Goal: Task Accomplishment & Management: Use online tool/utility

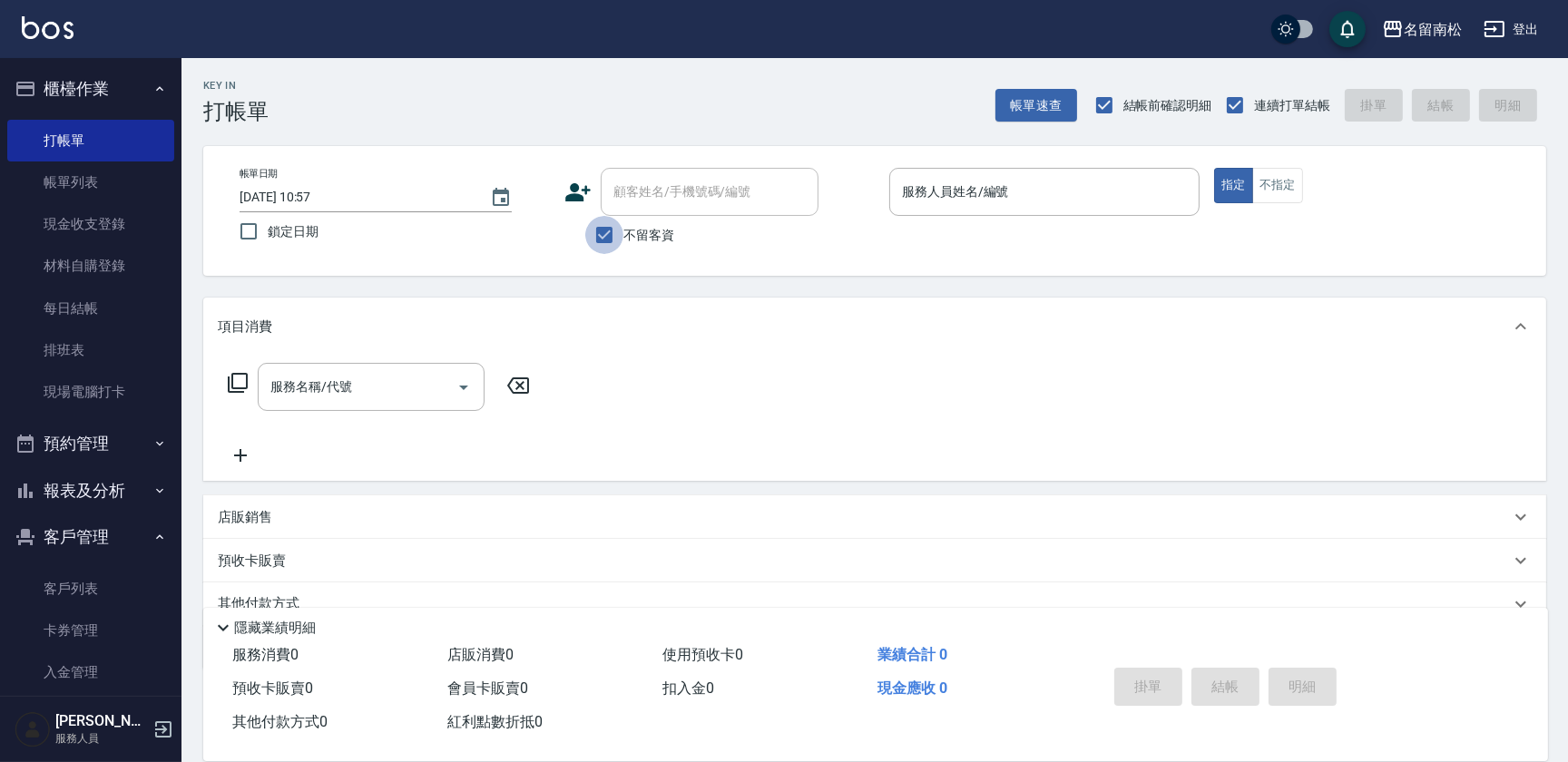
click at [603, 244] on input "不留客資" at bounding box center [604, 234] width 38 height 38
checkbox input "false"
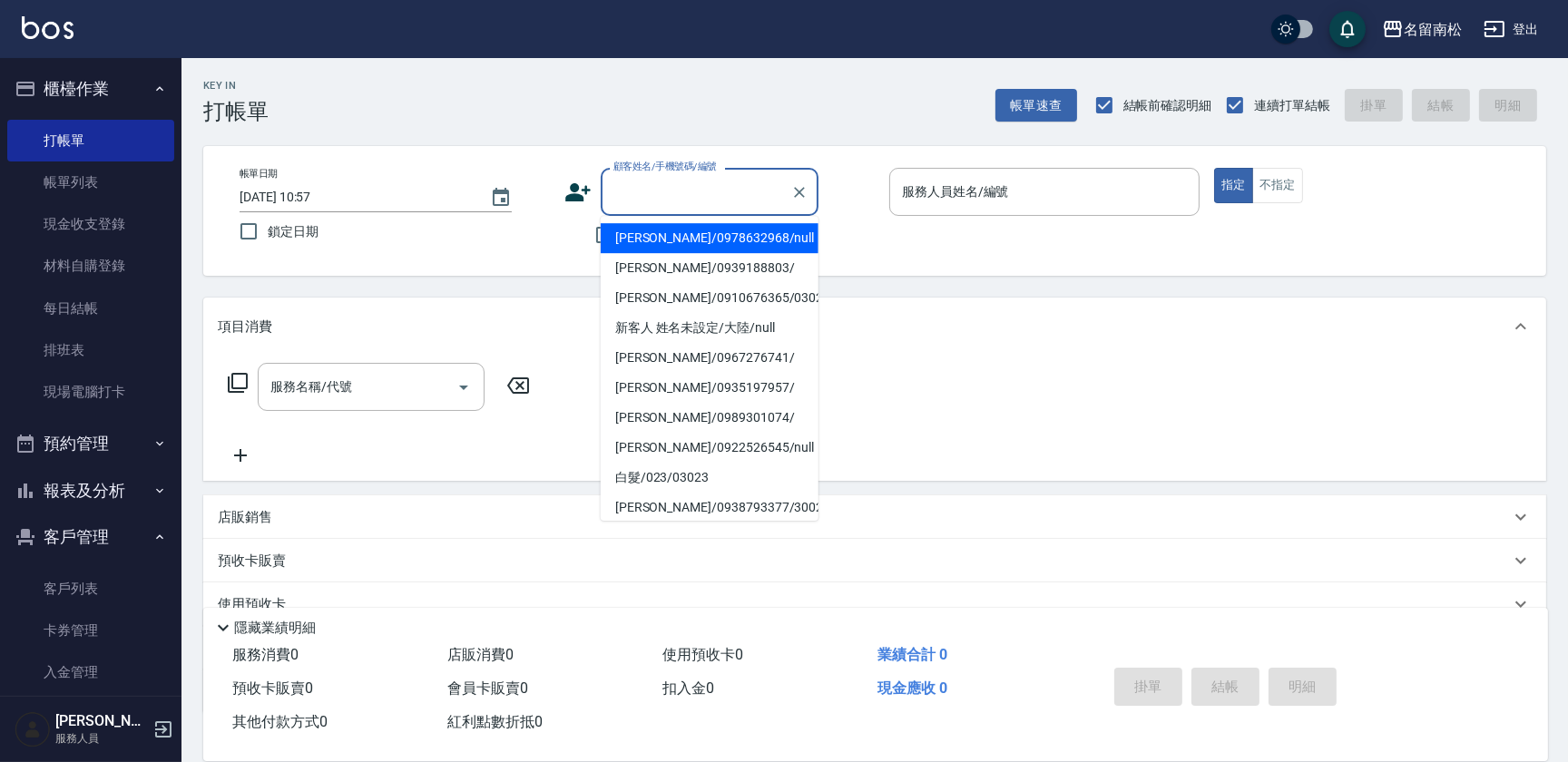
click at [660, 198] on input "顧客姓名/手機號碼/編號" at bounding box center [696, 191] width 175 height 32
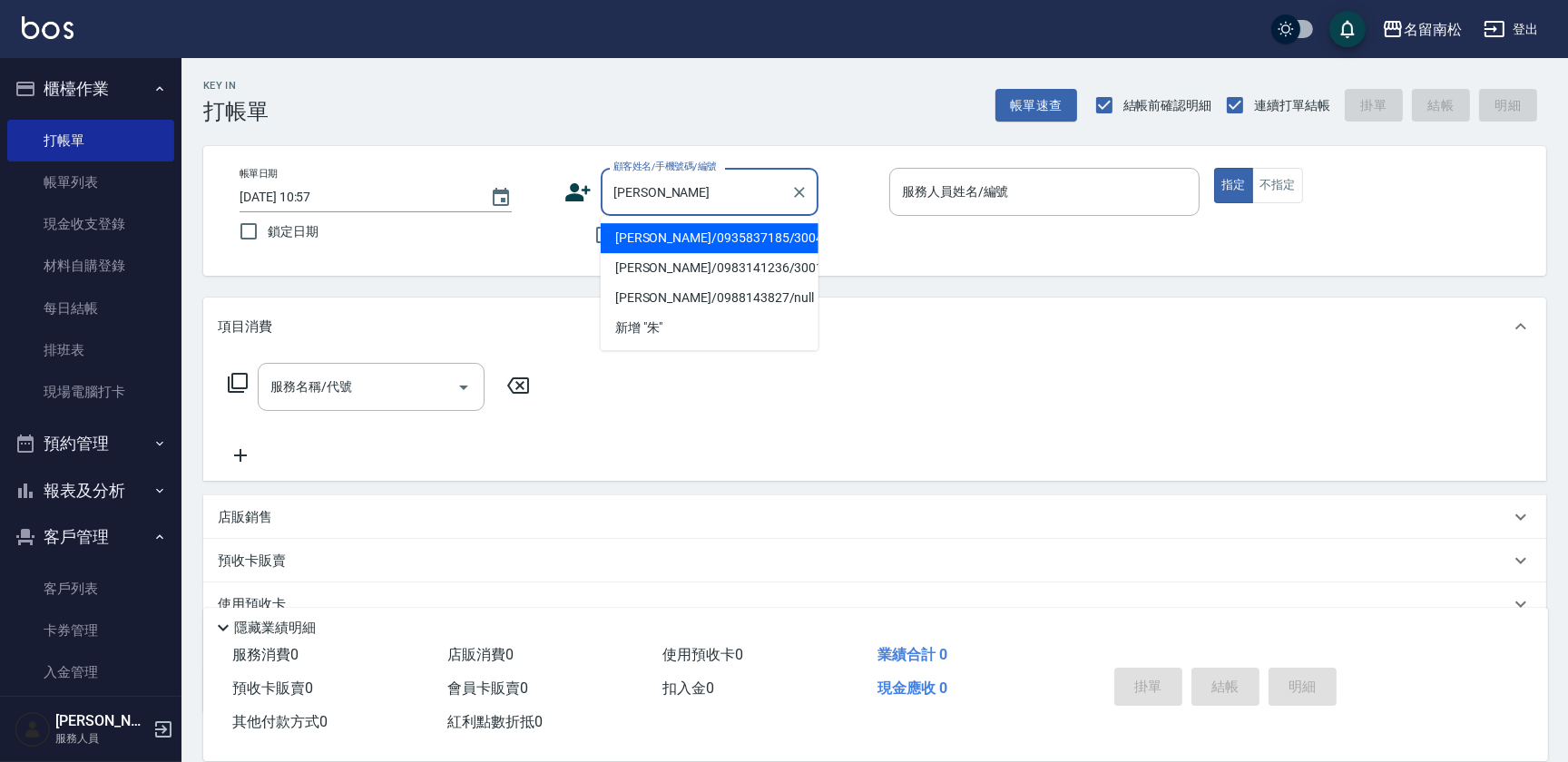
click at [675, 240] on li "[PERSON_NAME]/0935837185/3004" at bounding box center [710, 237] width 218 height 30
type input "[PERSON_NAME]/0935837185/3004"
type input "張蕎驛-03"
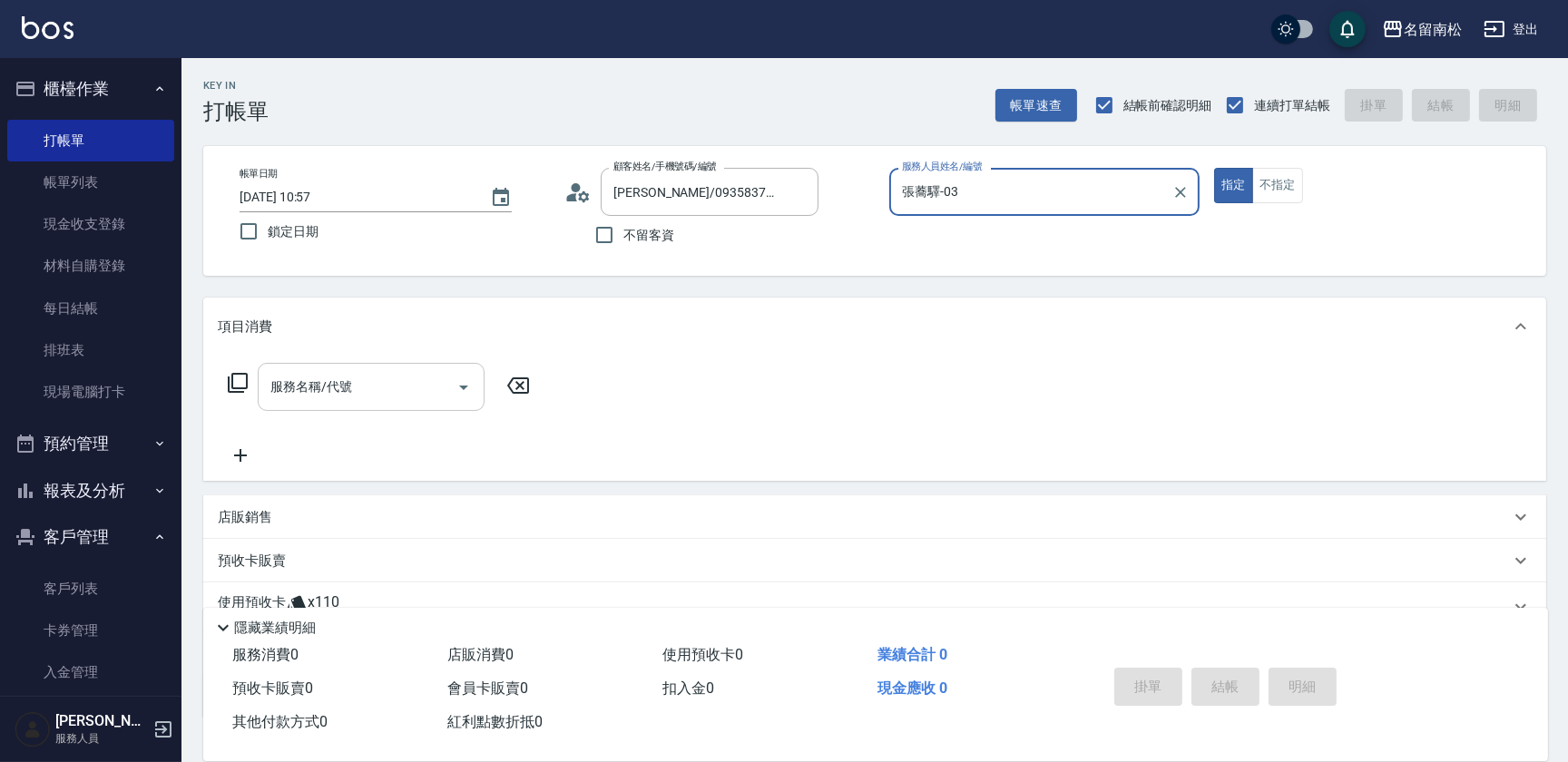
click at [371, 394] on input "服務名稱/代號" at bounding box center [358, 387] width 183 height 32
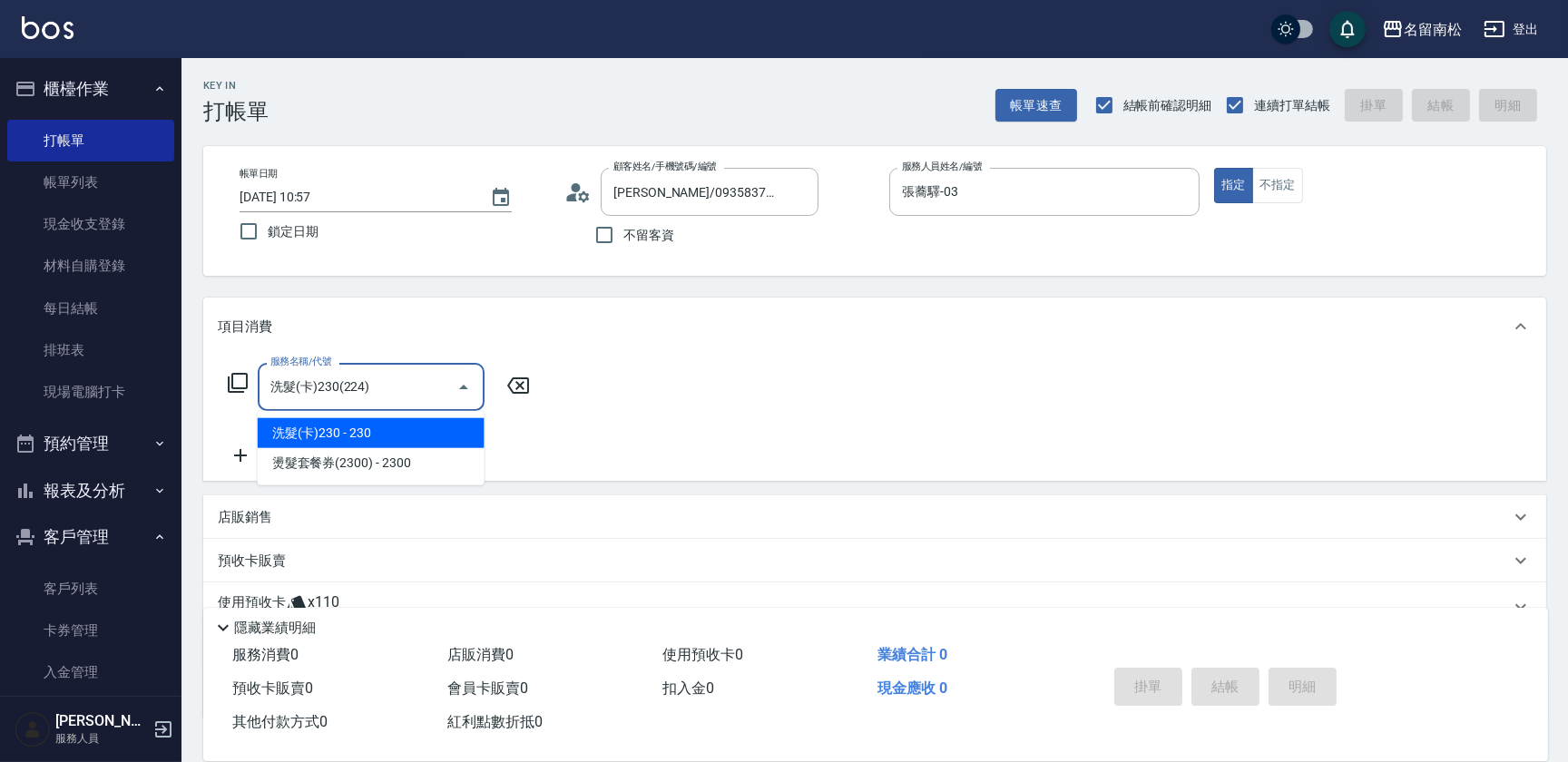
type input "洗髮(卡)230(224)"
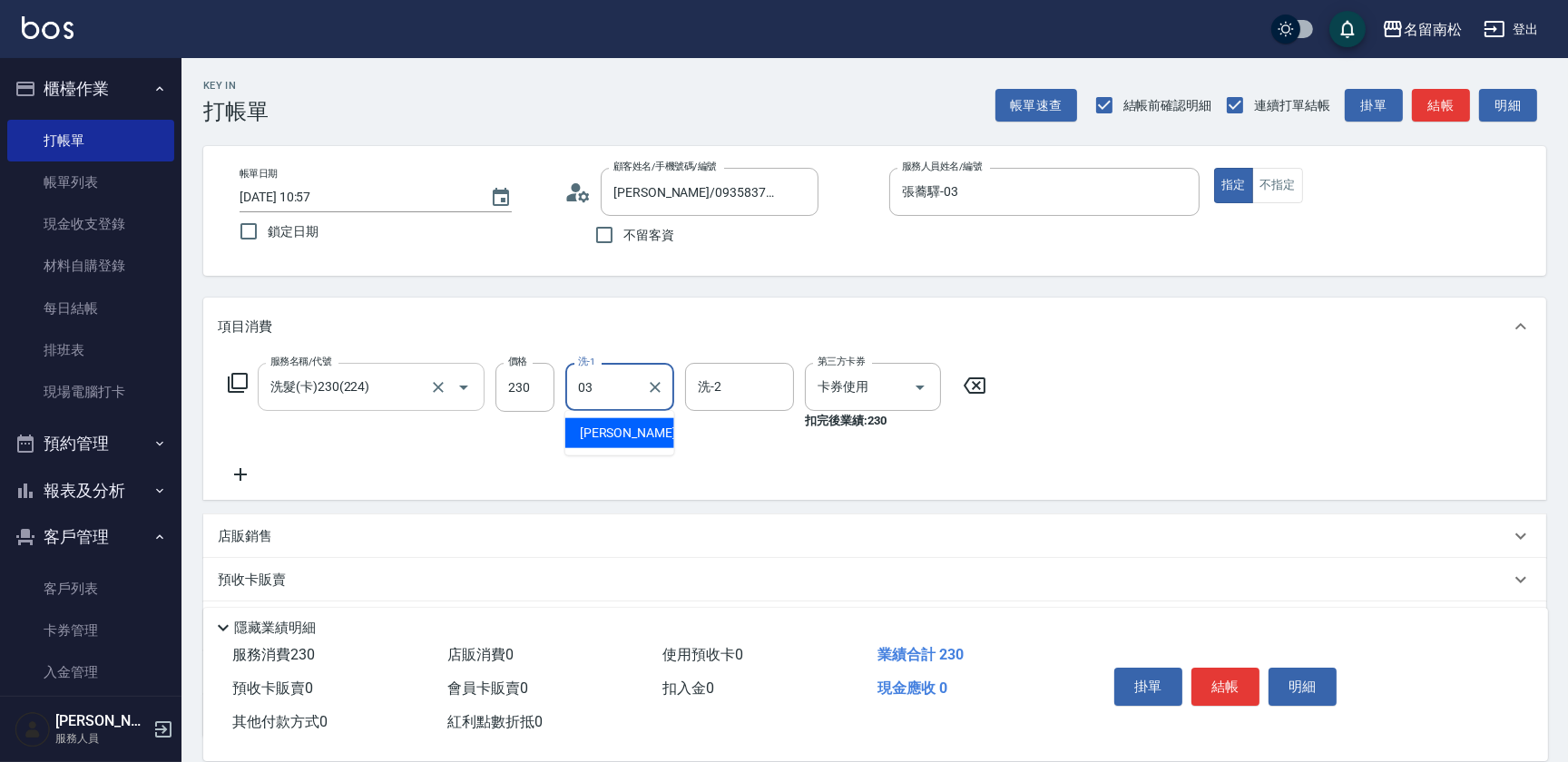
type input "張蕎驛-03"
click at [247, 468] on icon at bounding box center [240, 475] width 45 height 22
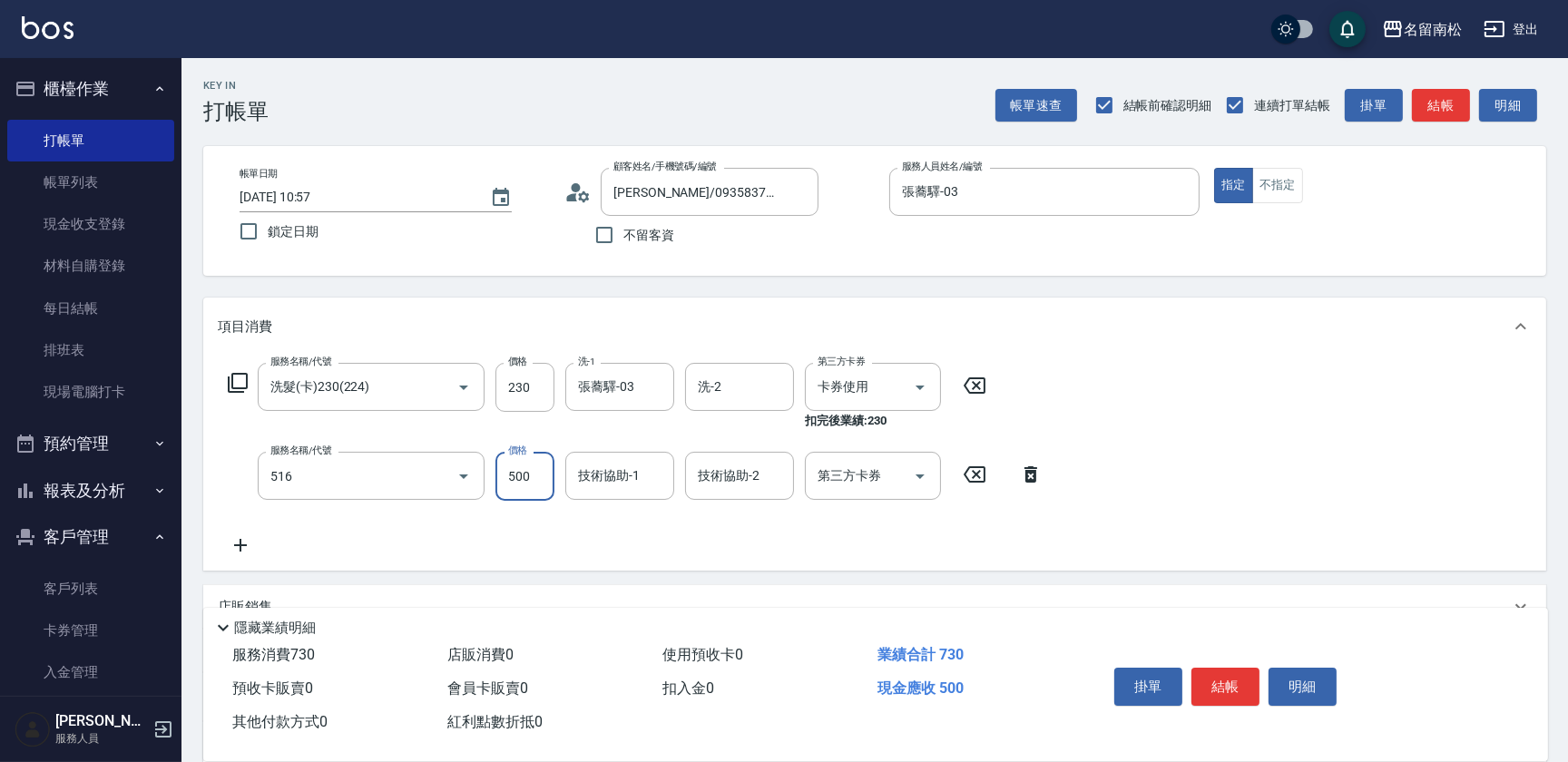
type input "染髮特別處理(516)"
type input "600"
type input "張蕎驛-03"
click at [1223, 675] on button "結帳" at bounding box center [1225, 686] width 69 height 38
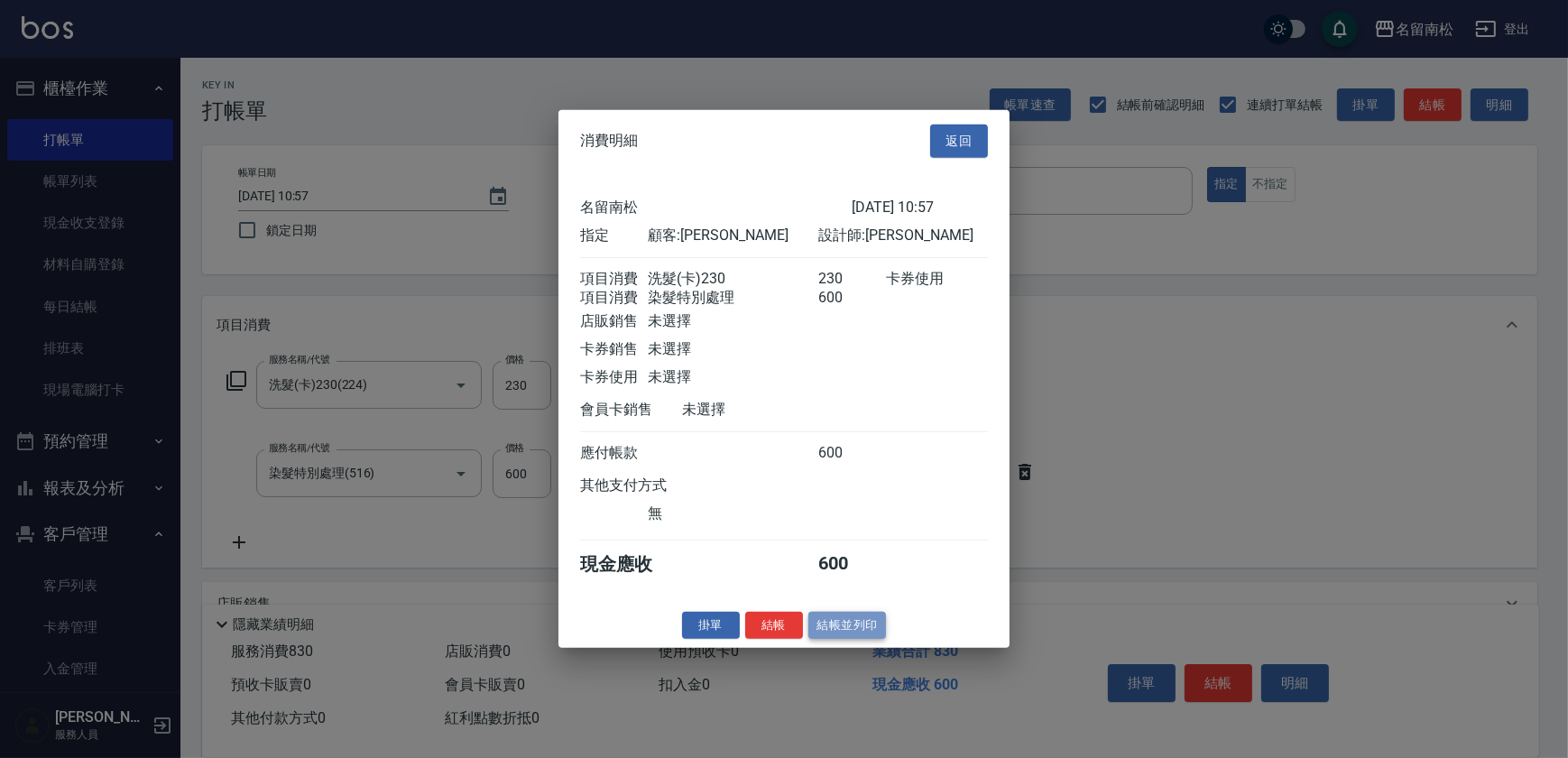
click at [846, 625] on button "結帳並列印" at bounding box center [848, 625] width 79 height 28
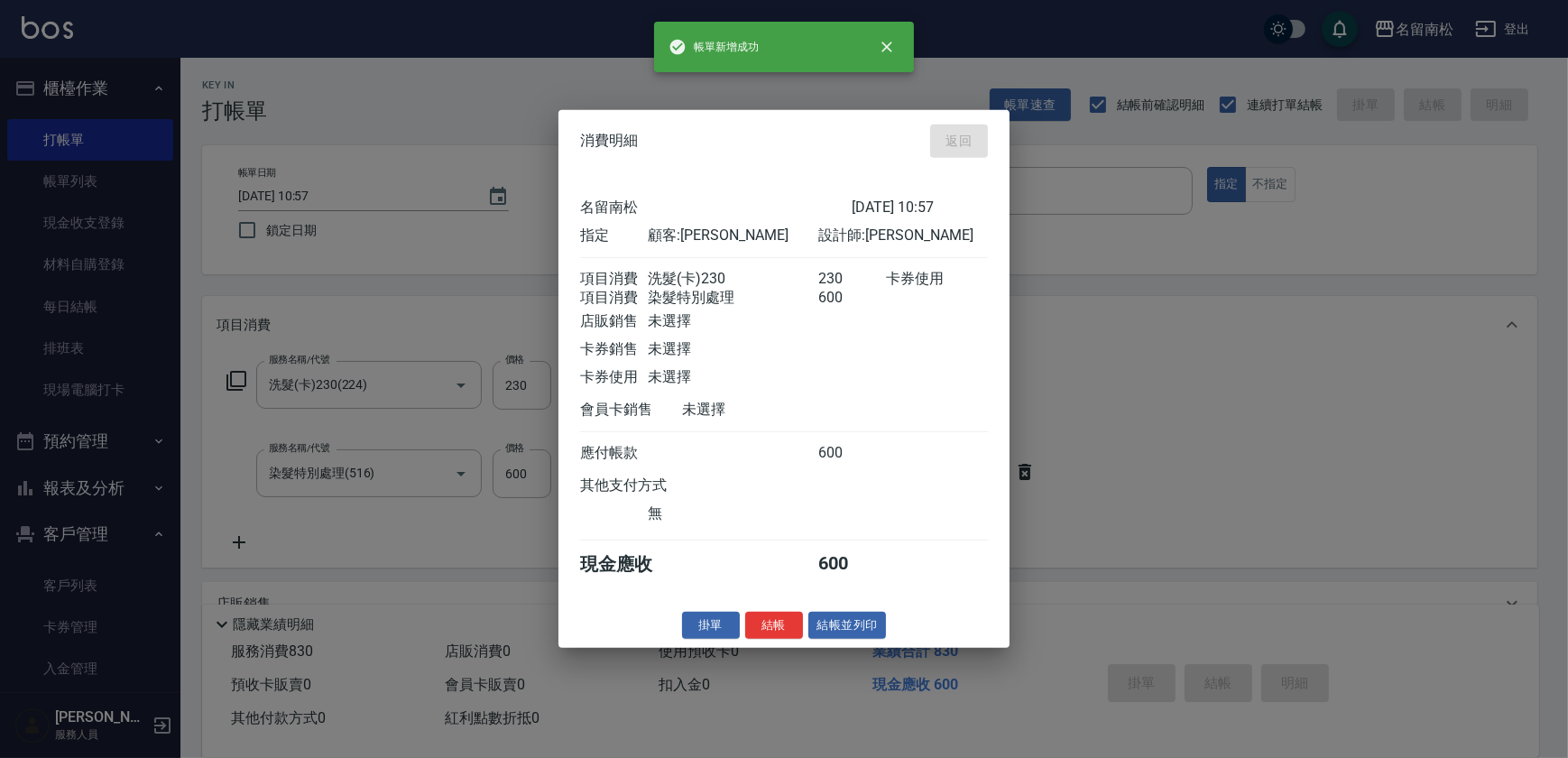
type input "[DATE] 11:40"
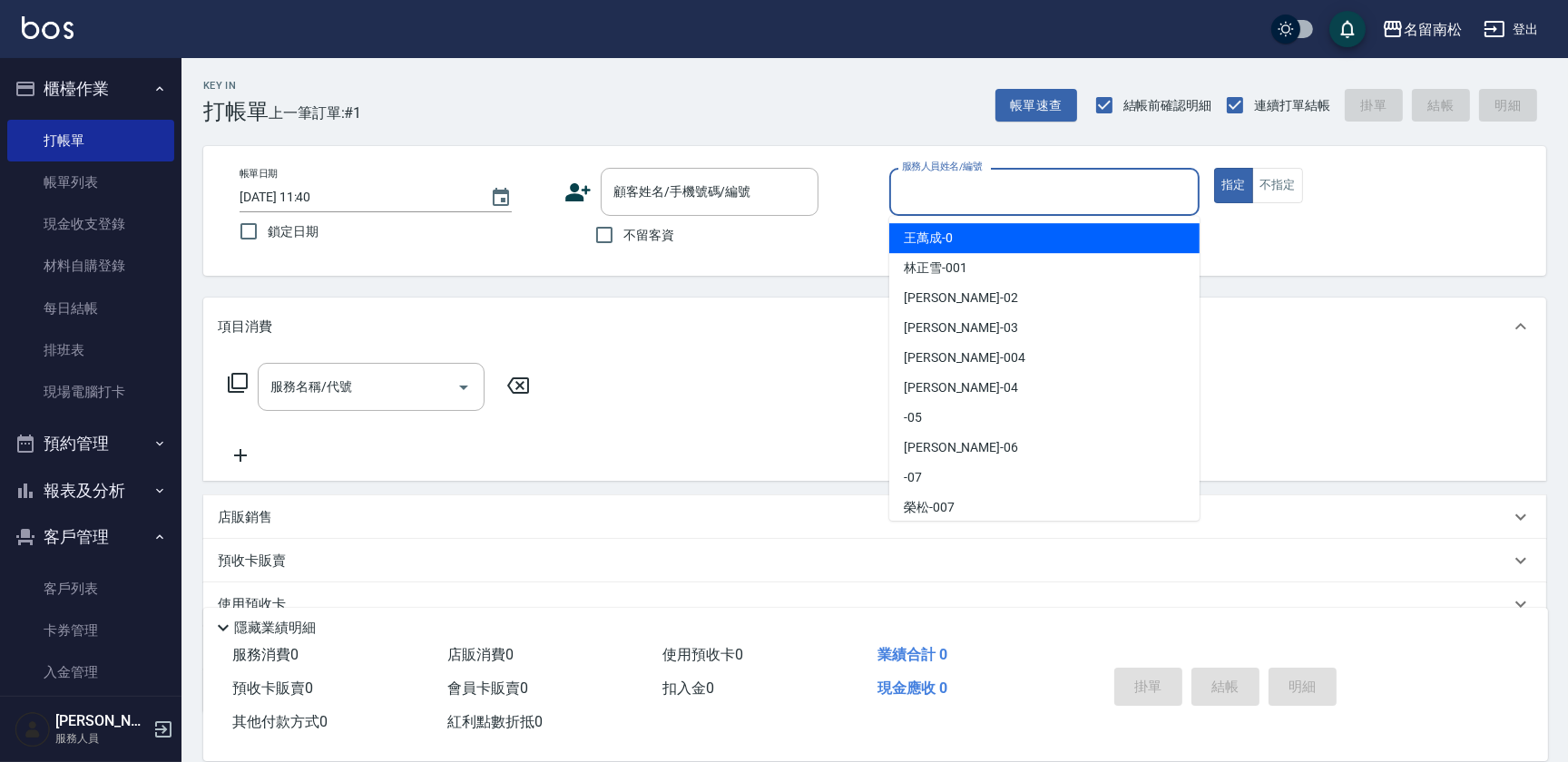
click at [1084, 199] on input "服務人員姓名/編號" at bounding box center [1044, 191] width 294 height 32
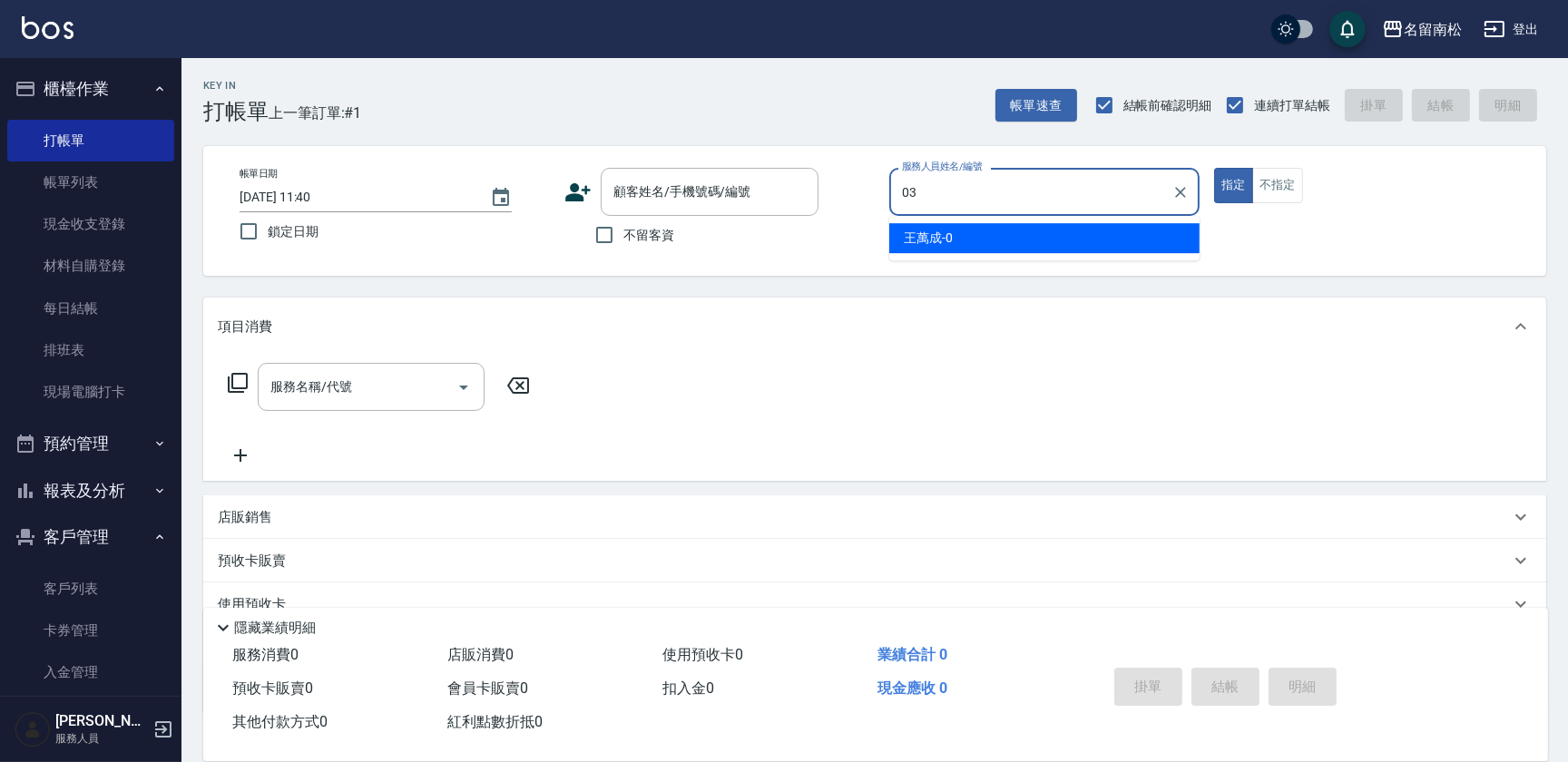
type input "張蕎驛-03"
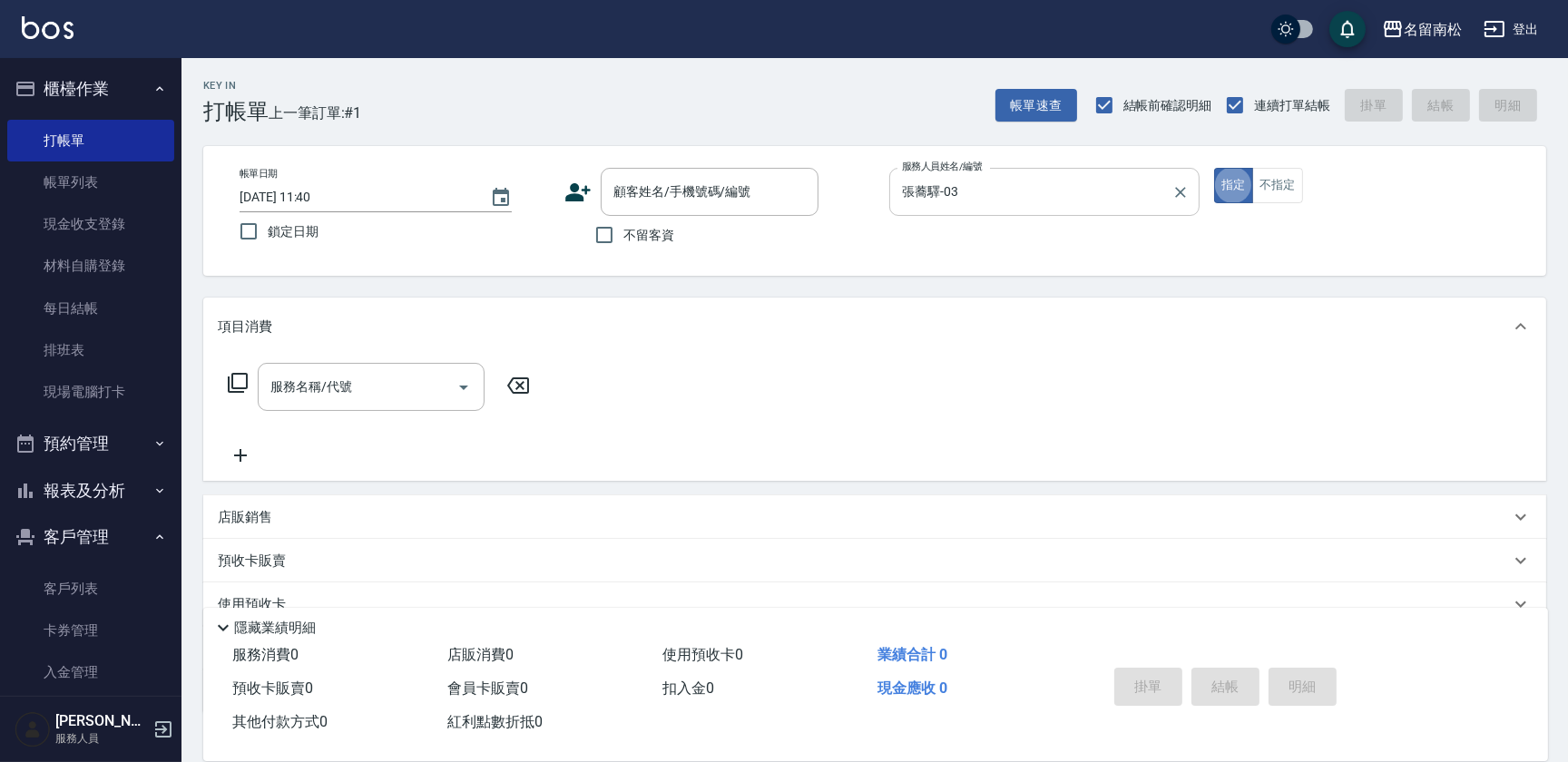
type button "true"
click at [607, 231] on input "不留客資" at bounding box center [604, 234] width 38 height 38
checkbox input "true"
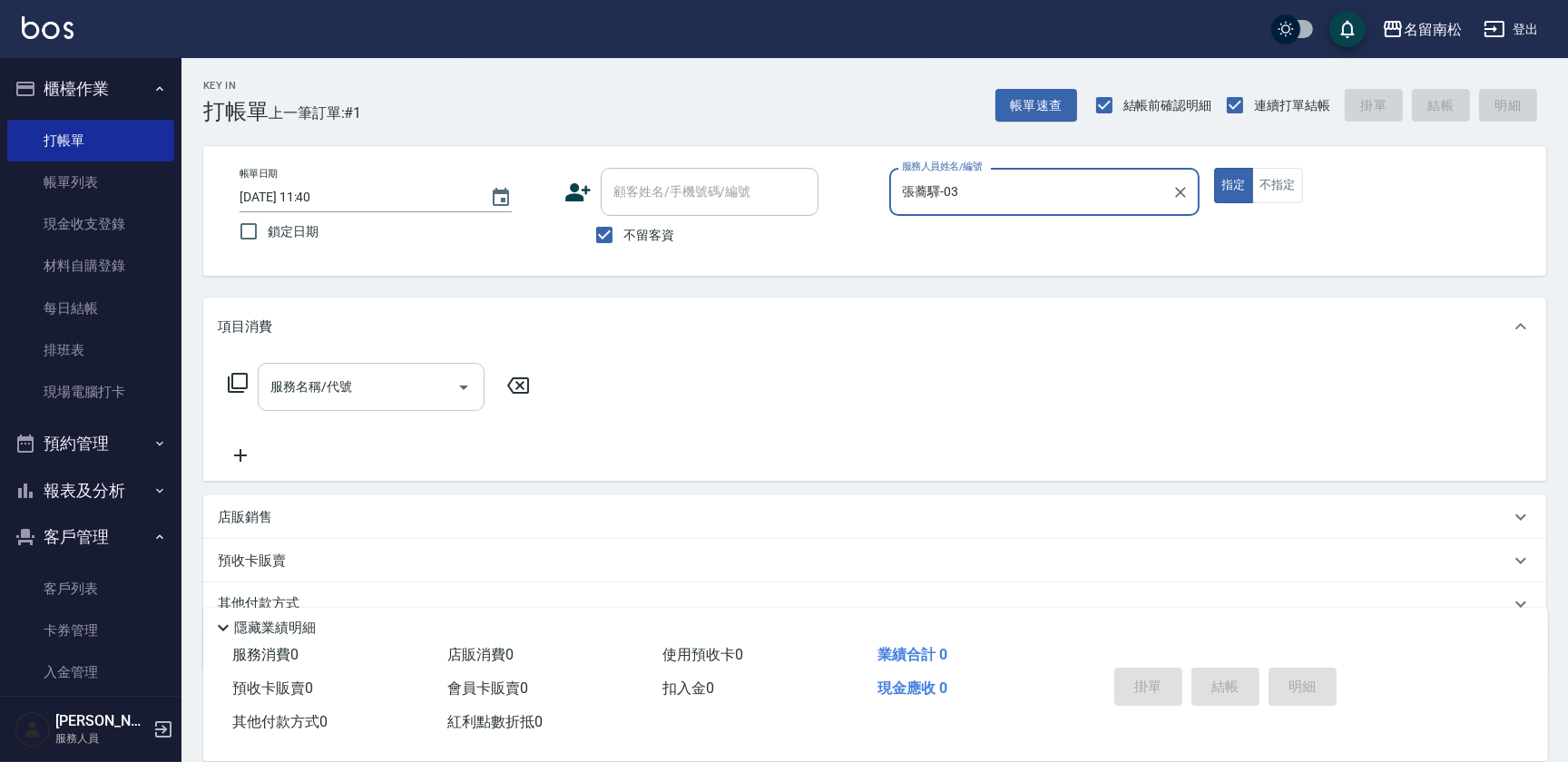
click at [343, 373] on input "服務名稱/代號" at bounding box center [358, 387] width 183 height 32
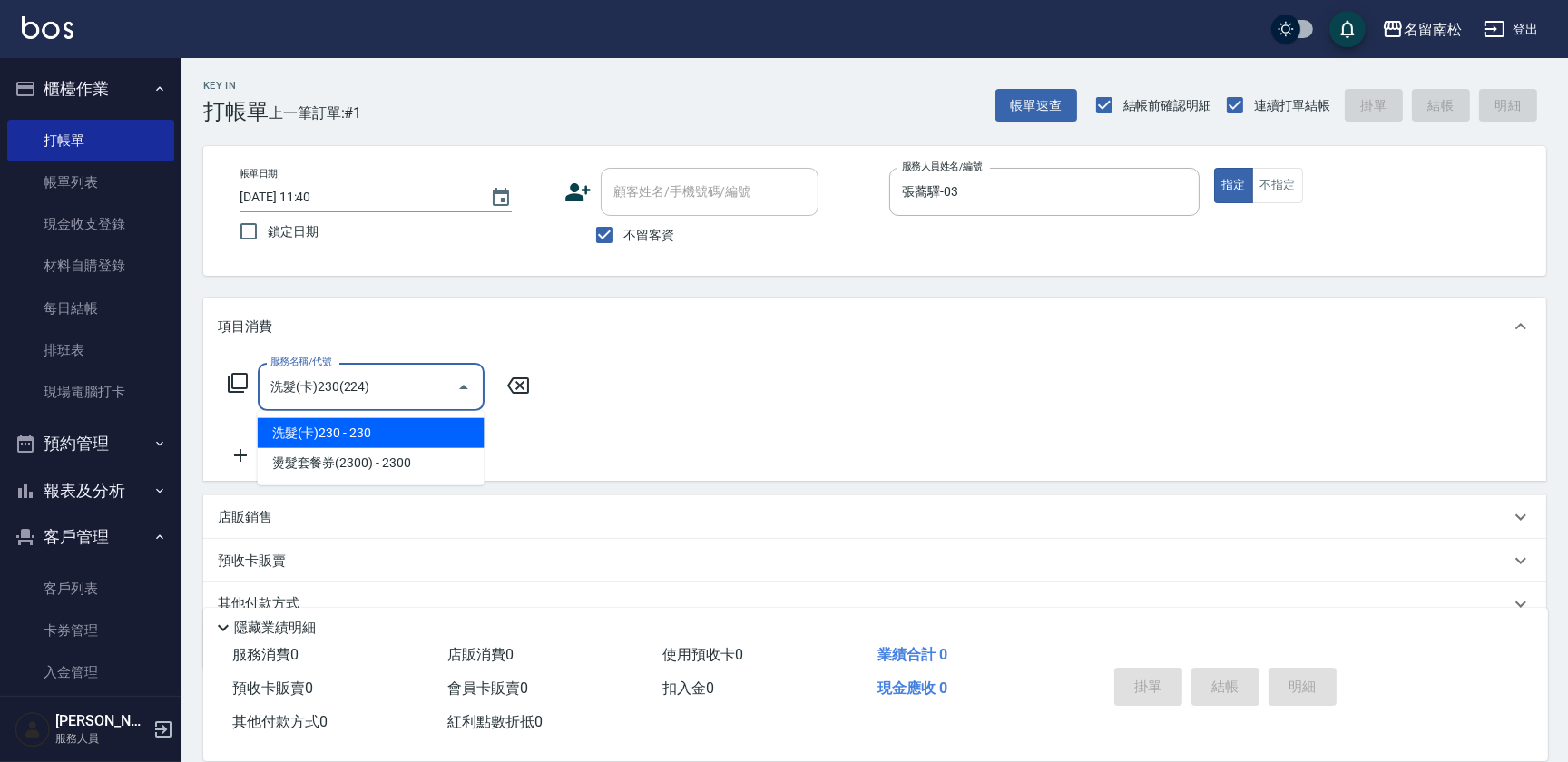
type input "洗髮(卡)230(224)"
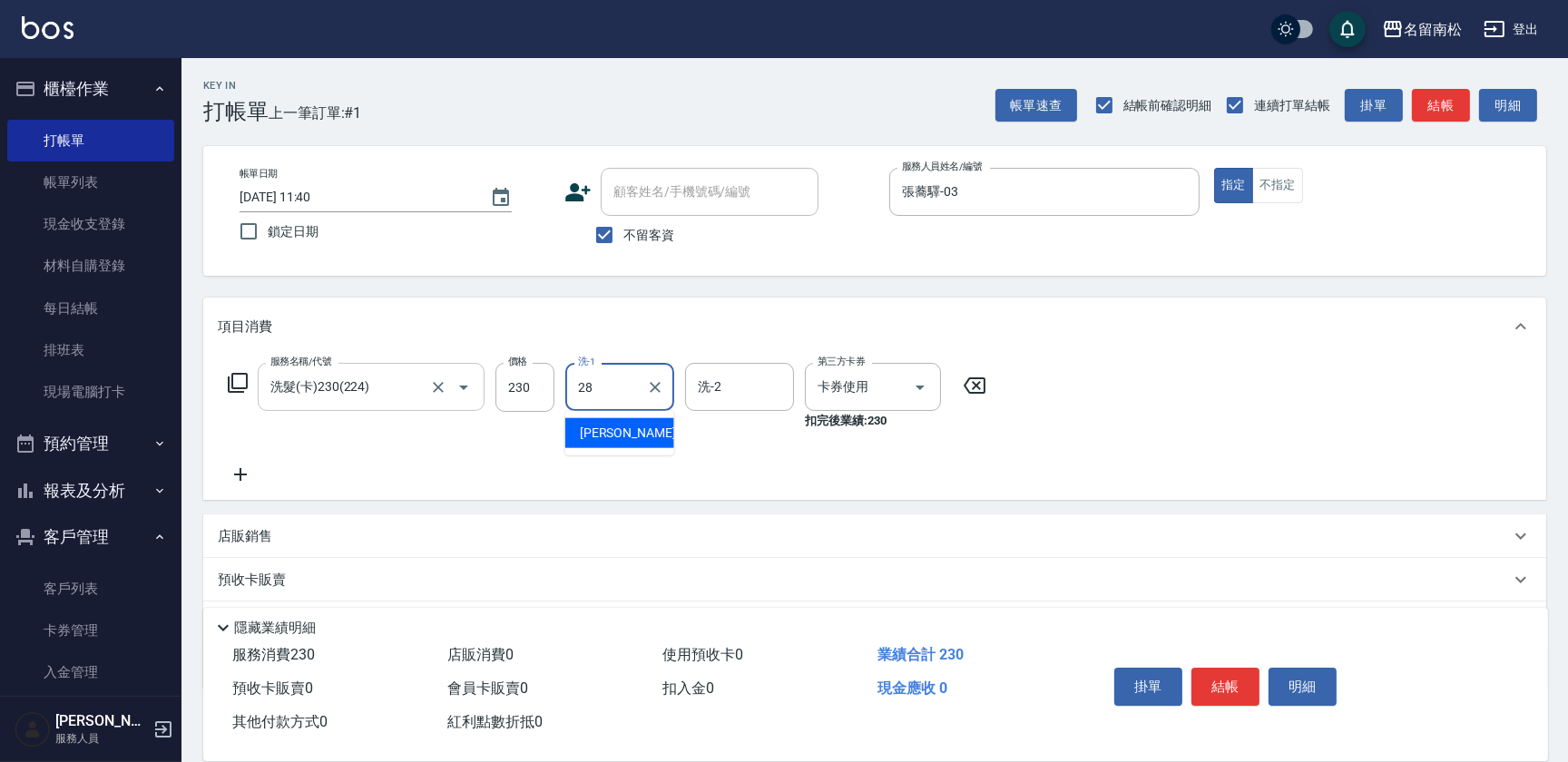
type input "[PERSON_NAME]-28"
click at [1225, 687] on button "結帳" at bounding box center [1225, 686] width 69 height 38
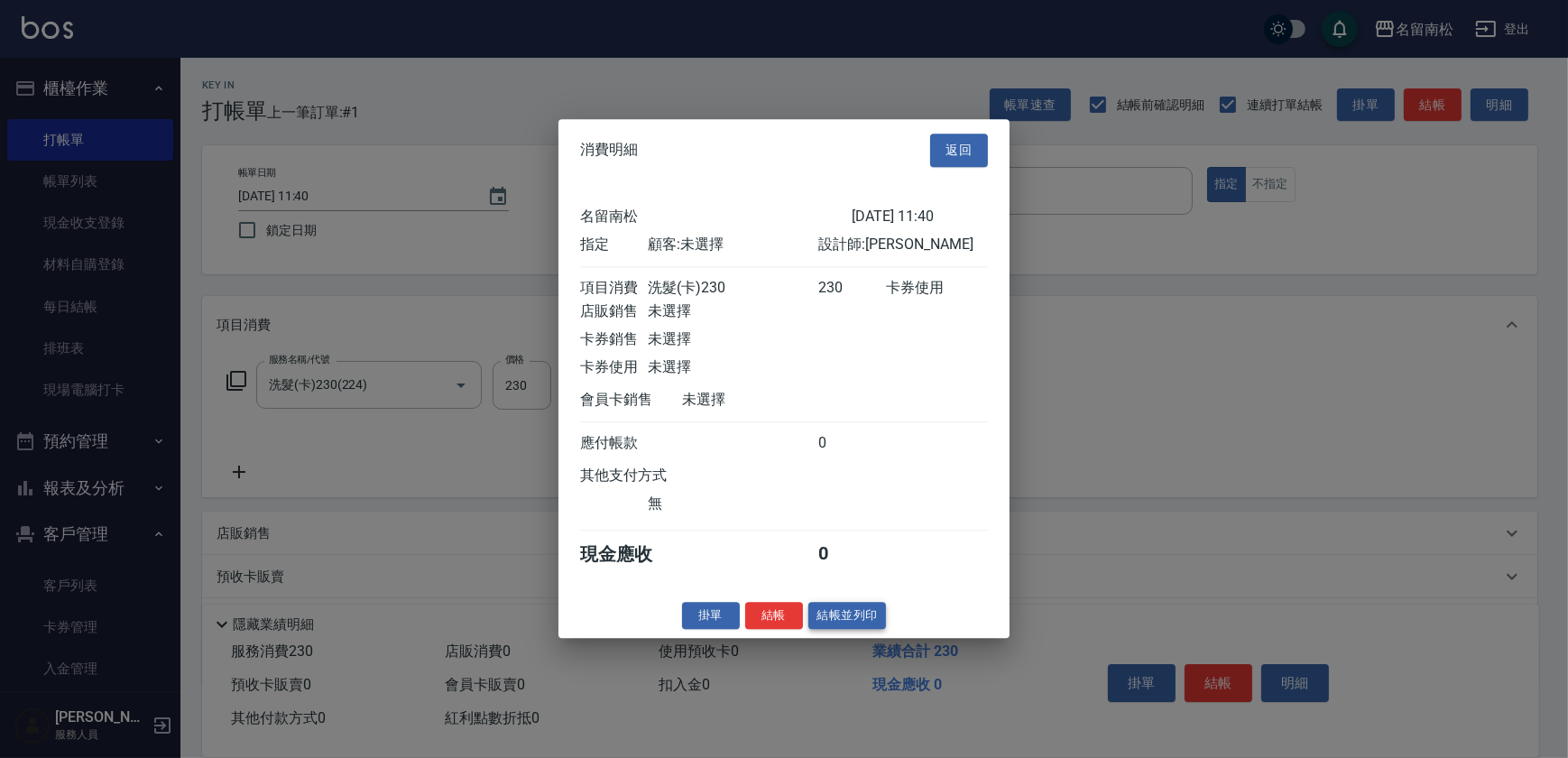
click at [851, 629] on button "結帳並列印" at bounding box center [848, 615] width 79 height 28
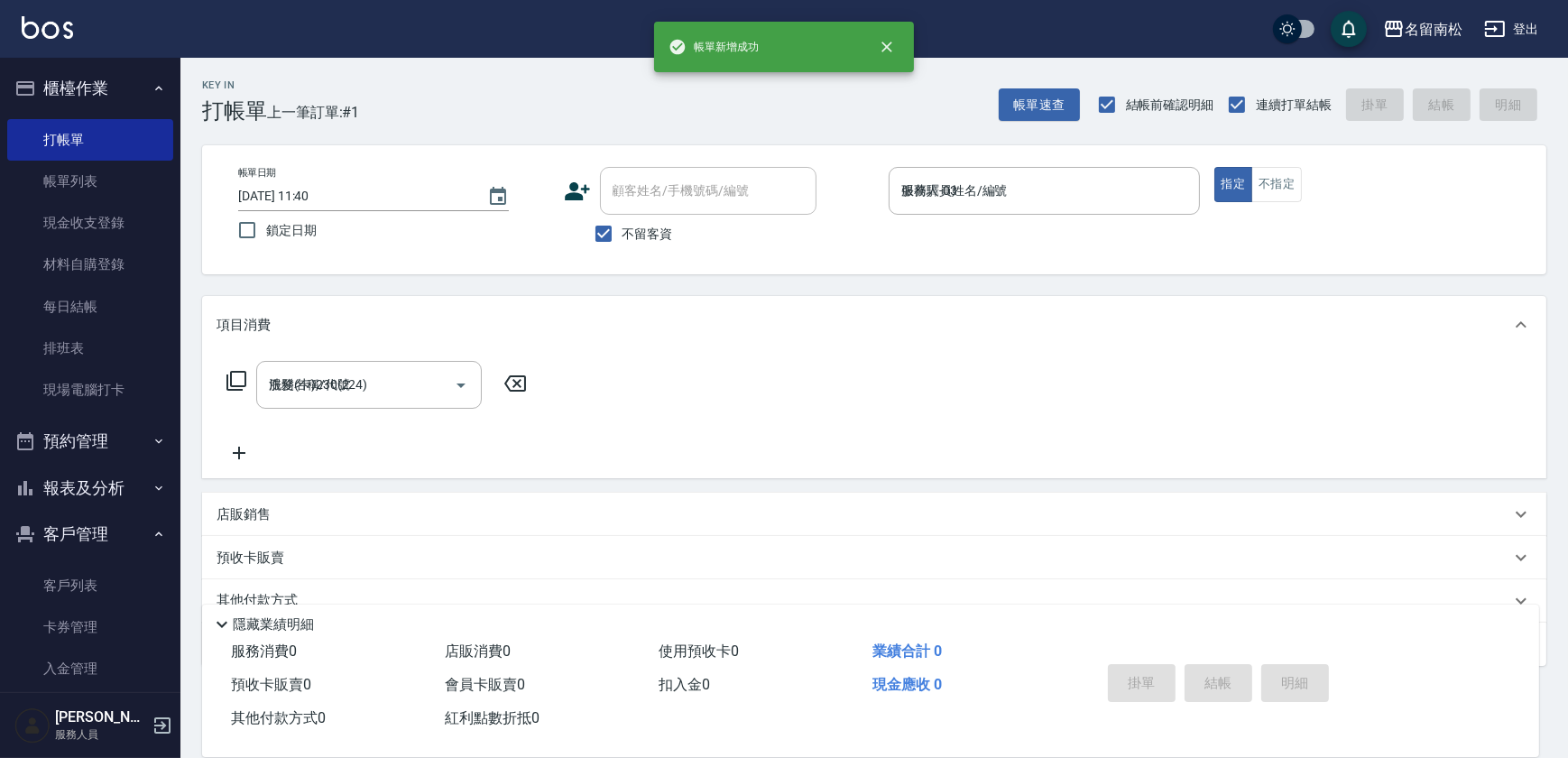
type input "[DATE] 11:41"
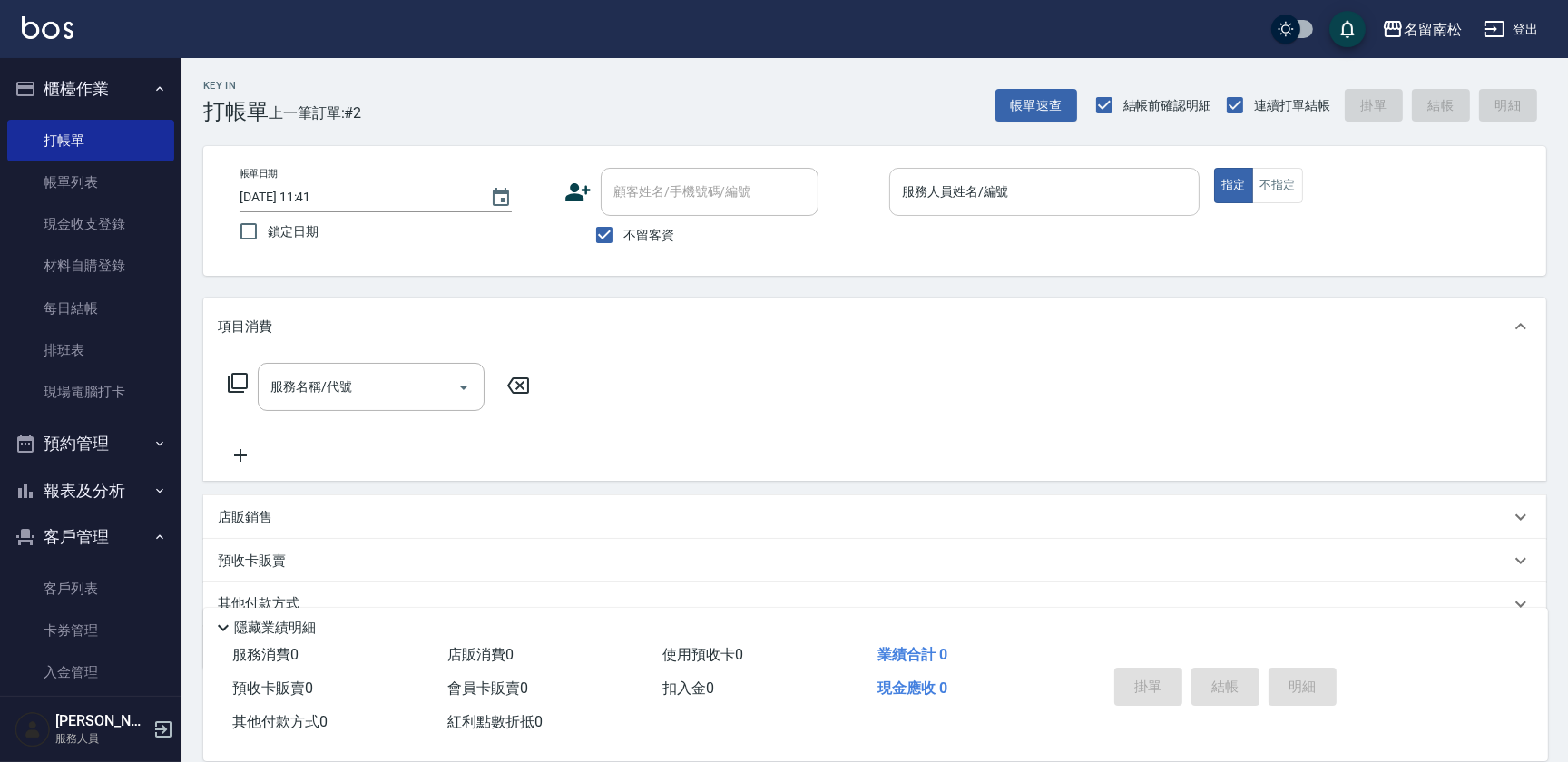
click at [1083, 199] on input "服務人員姓名/編號" at bounding box center [1044, 191] width 294 height 32
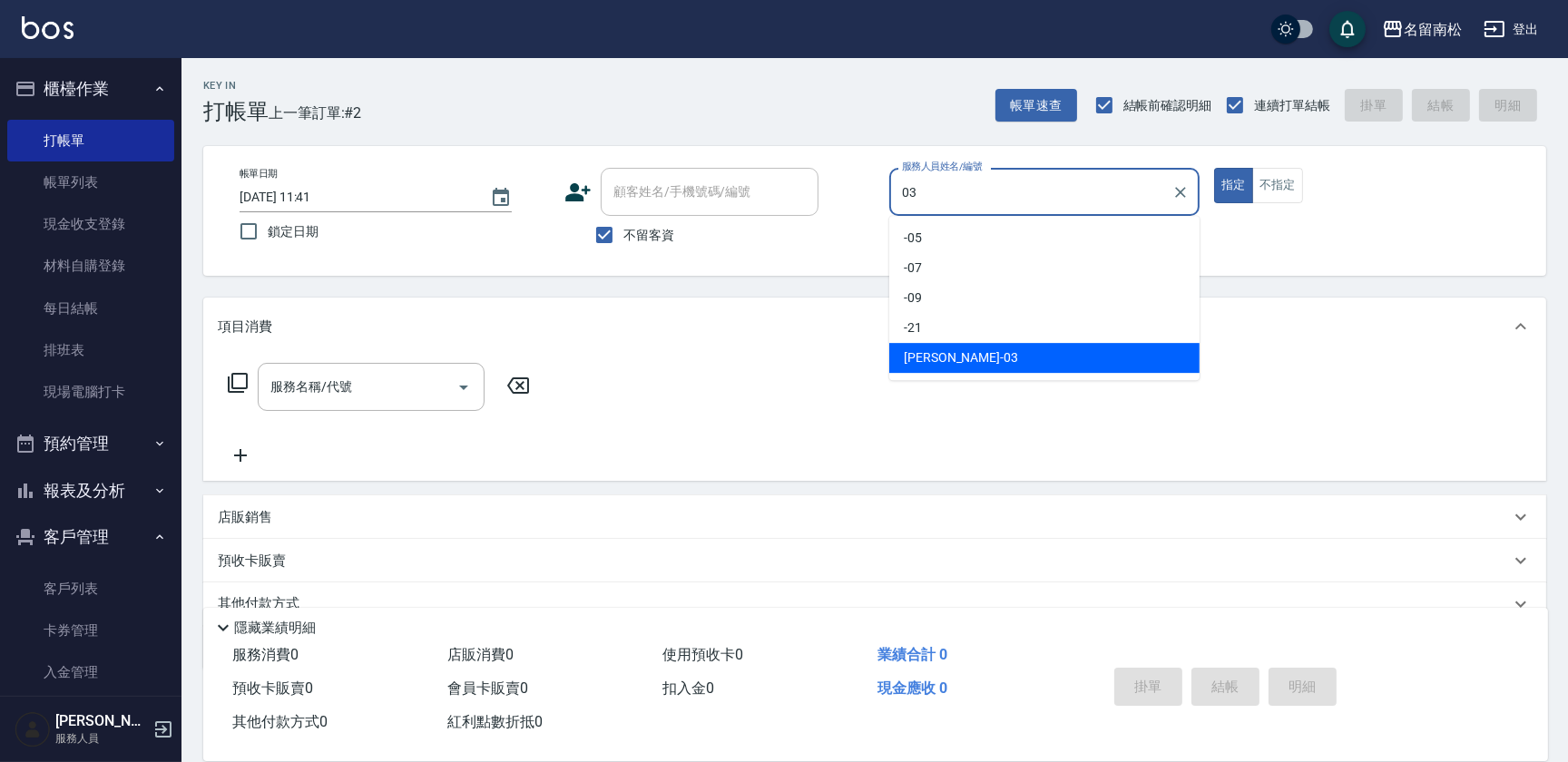
type input "張蕎驛-03"
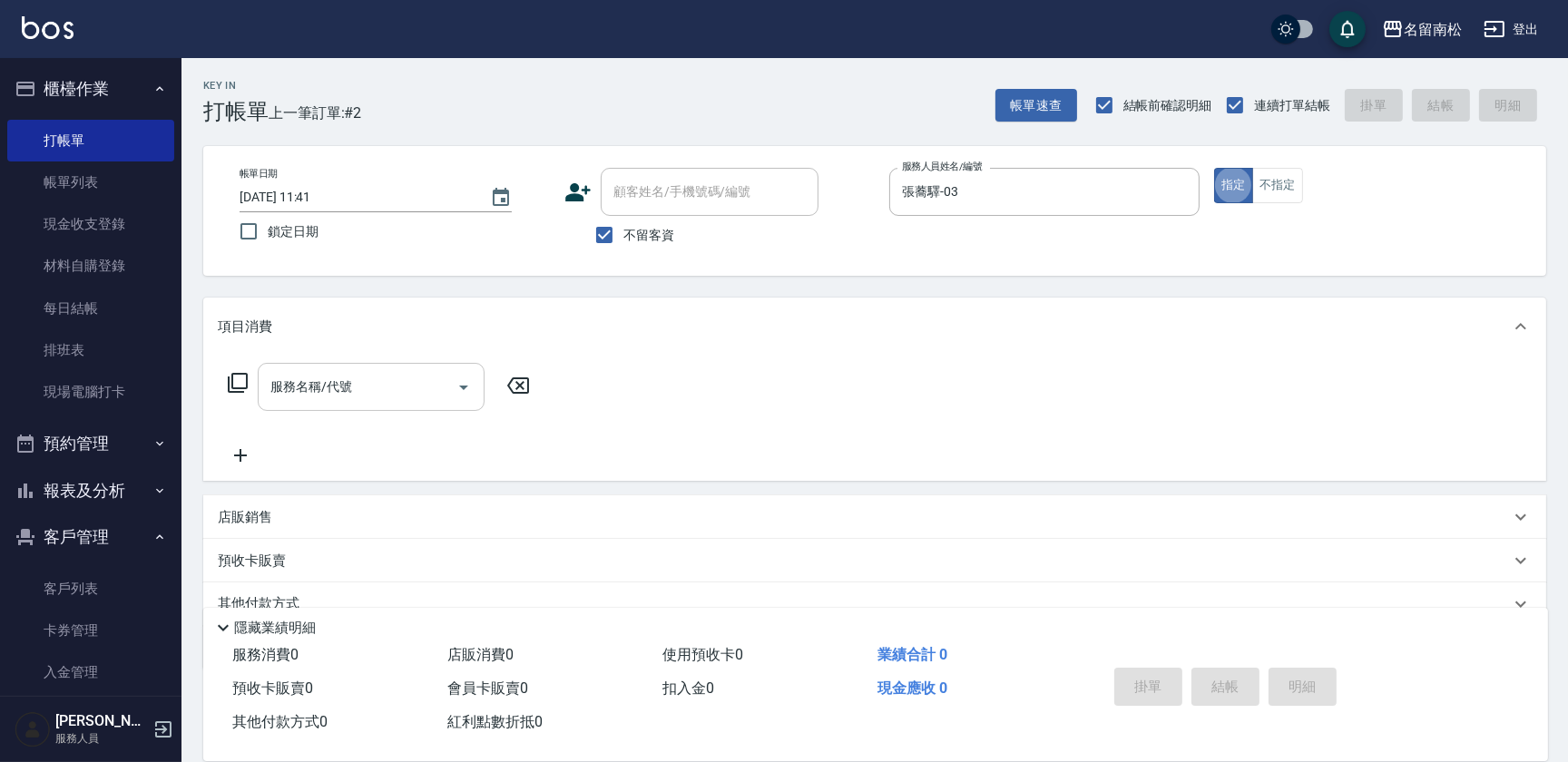
click at [363, 403] on div "服務名稱/代號" at bounding box center [371, 387] width 227 height 48
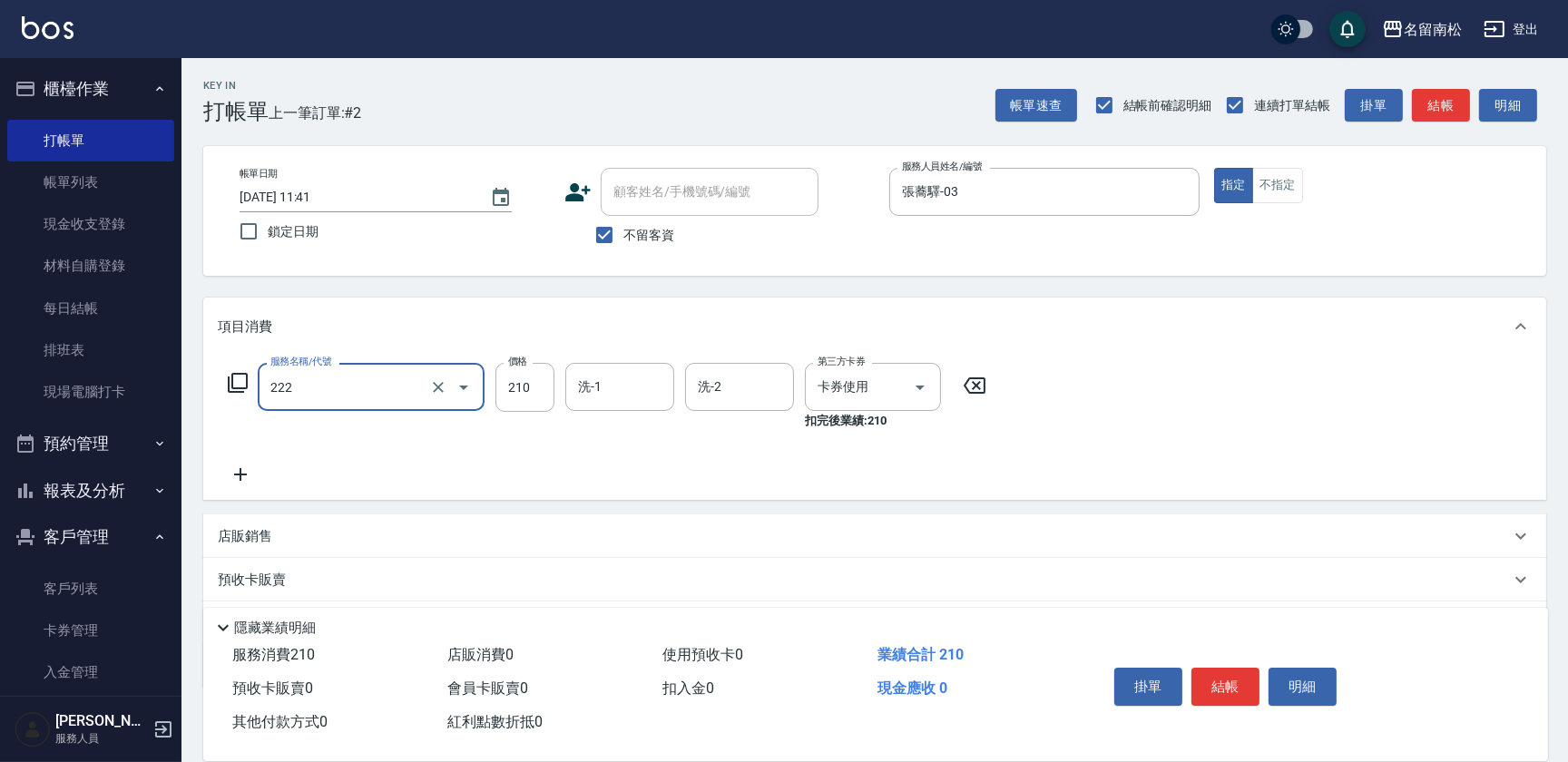
type input "洗髮卡券[210](222)"
click at [973, 385] on icon at bounding box center [975, 385] width 45 height 22
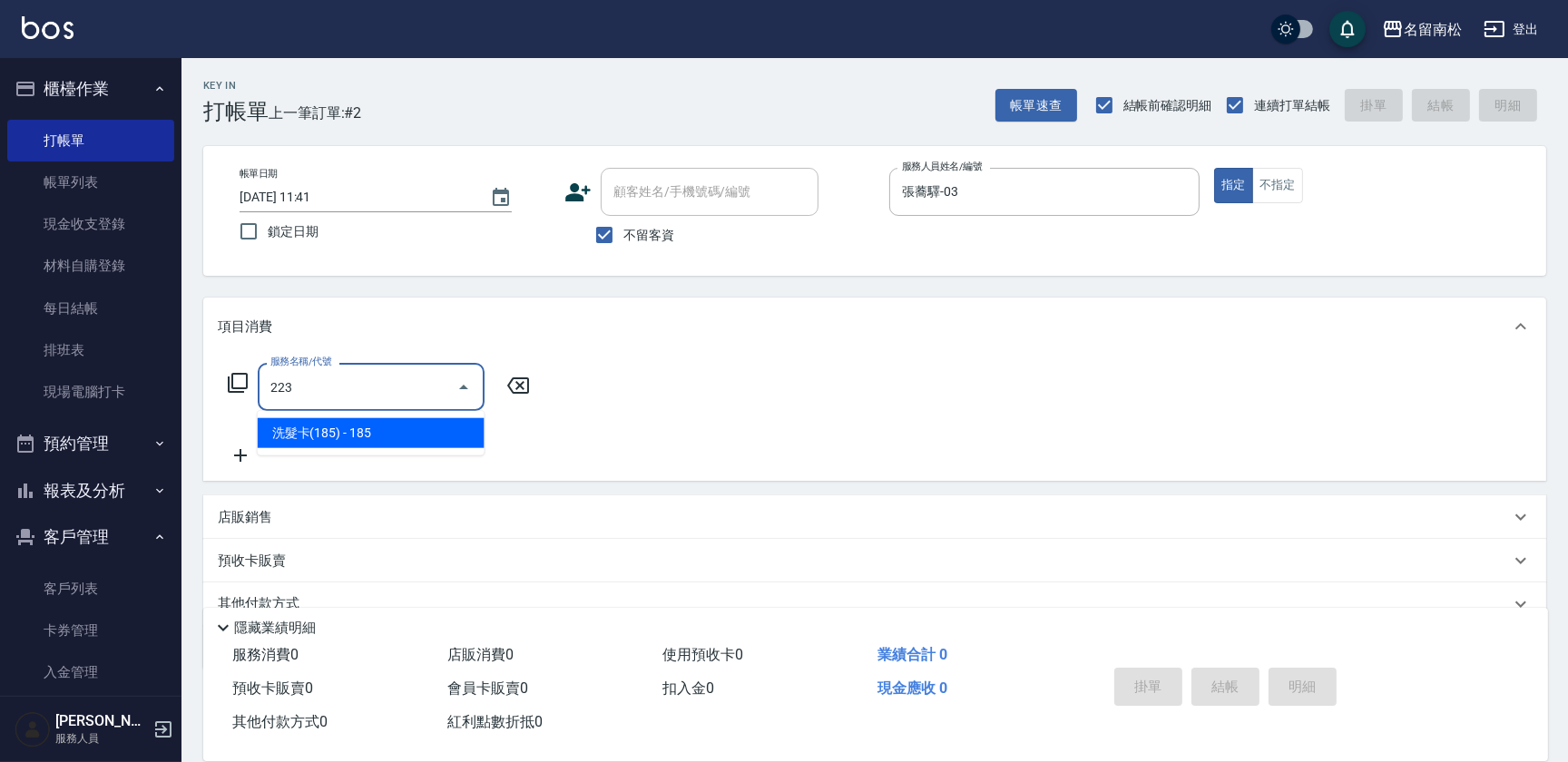
type input "洗髮卡(185)(223)"
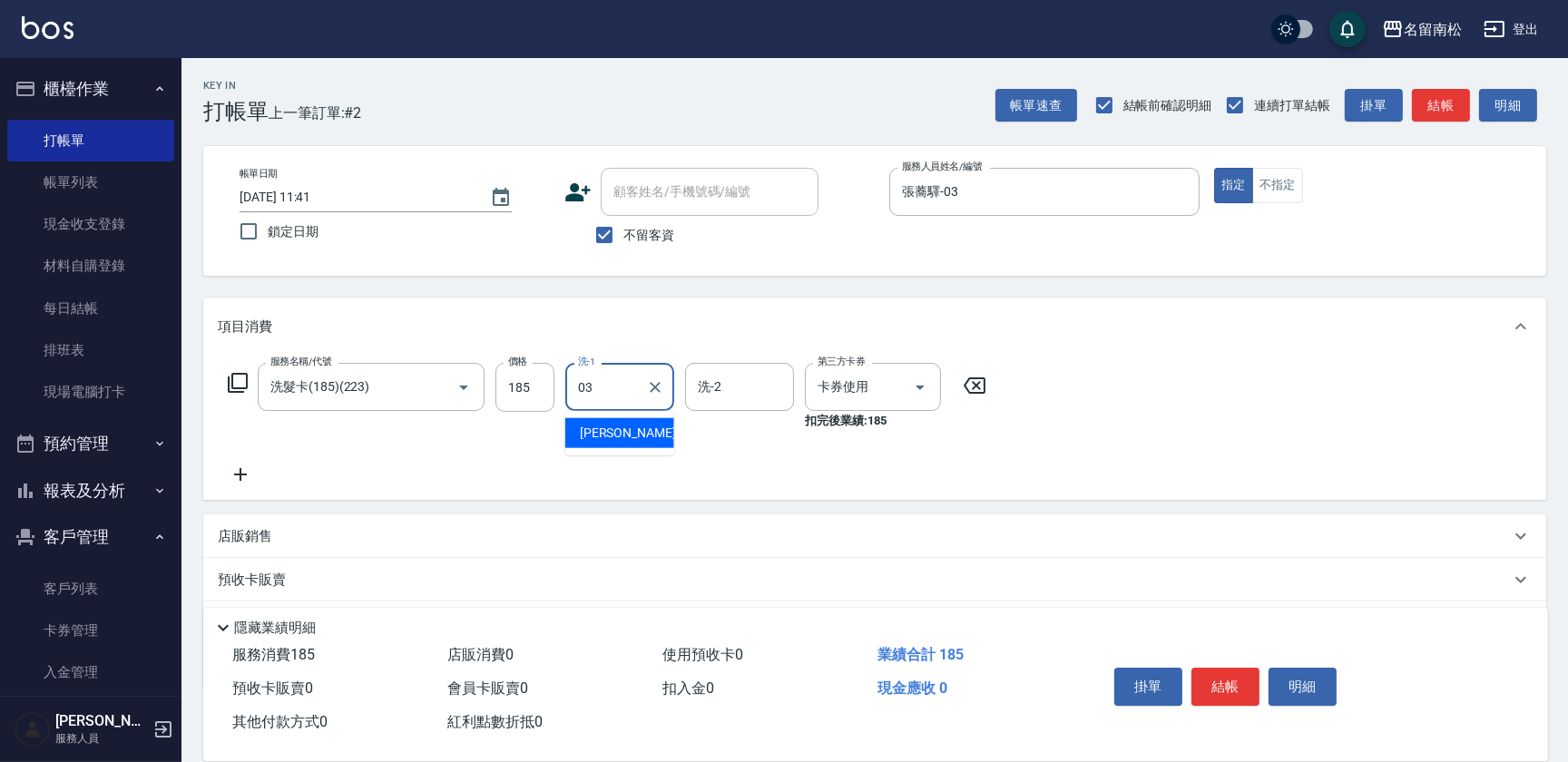
type input "張蕎驛-03"
click at [1234, 675] on button "結帳" at bounding box center [1225, 686] width 69 height 38
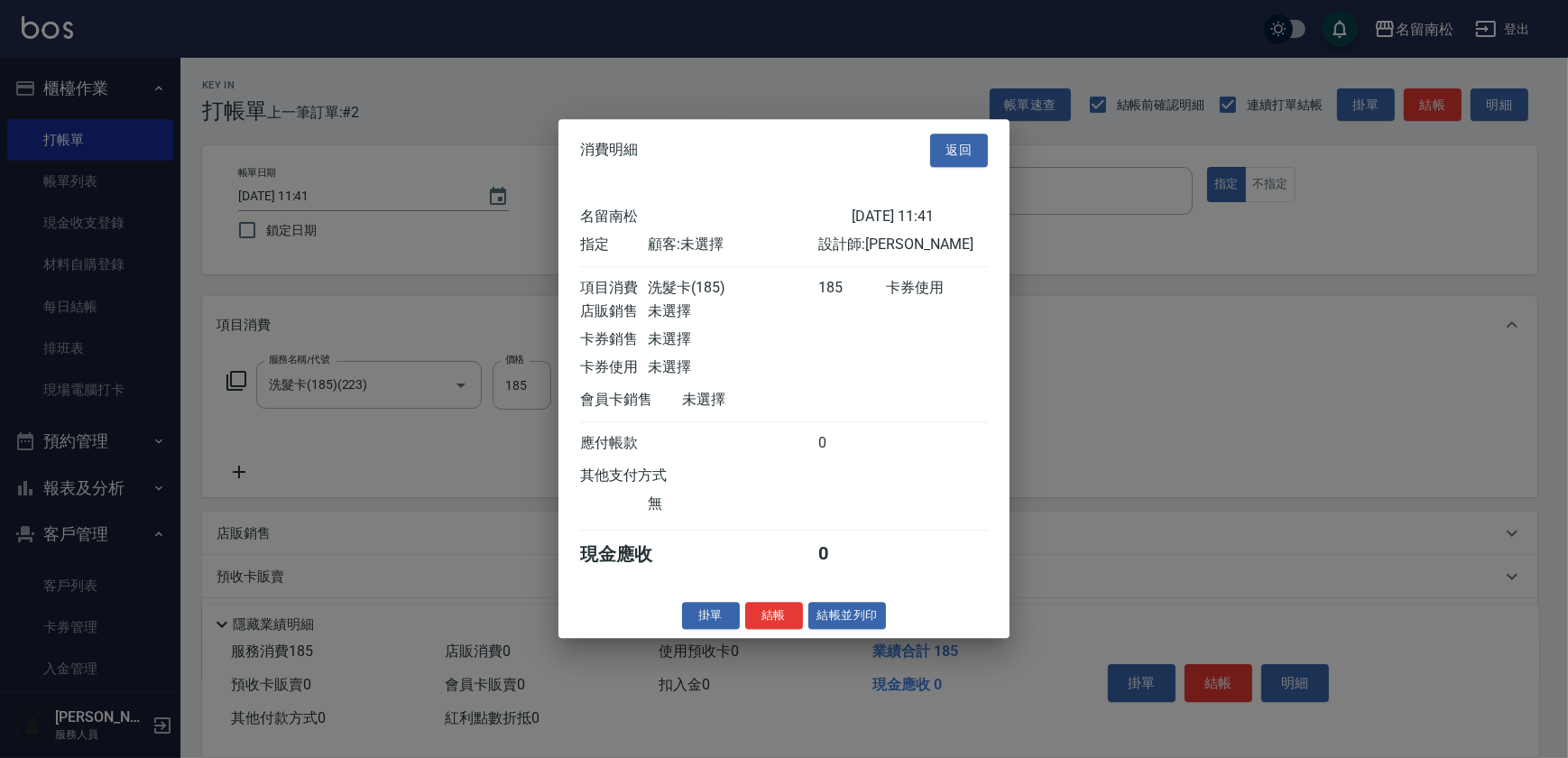
click at [843, 620] on button "結帳並列印" at bounding box center [848, 615] width 79 height 28
